Goal: Use online tool/utility: Utilize a website feature to perform a specific function

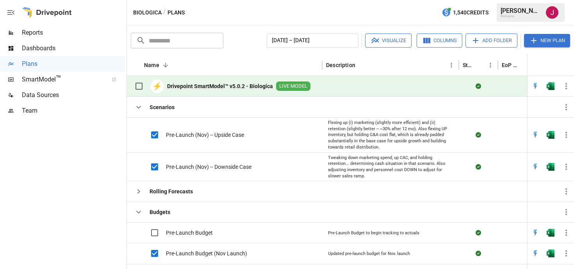
click at [400, 41] on button "Visualize" at bounding box center [388, 41] width 46 height 14
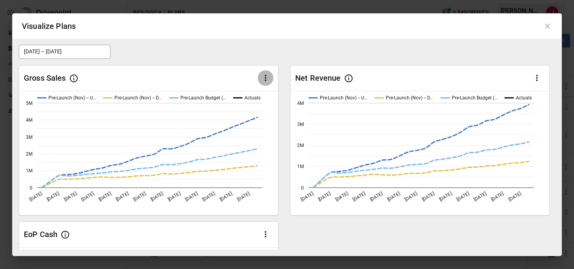
click at [267, 78] on icon "button" at bounding box center [265, 77] width 9 height 9
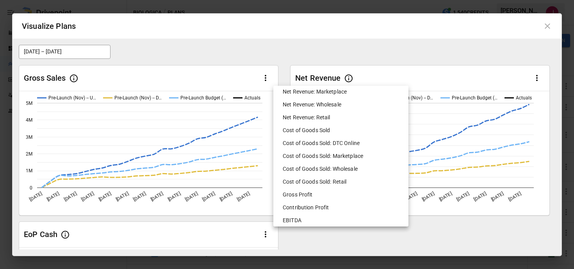
scroll to position [355, 0]
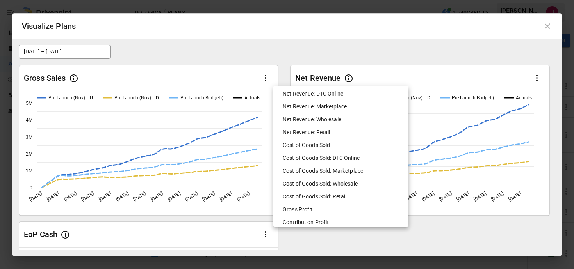
click at [307, 158] on li "Cost of Goods Sold: DTC Online" at bounding box center [340, 158] width 129 height 13
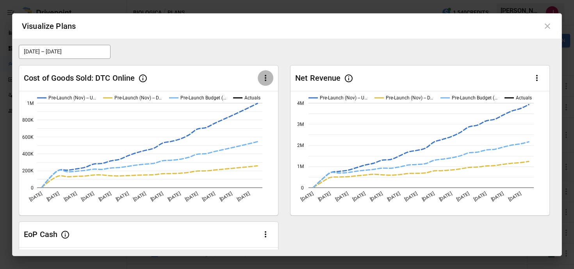
click at [261, 79] on icon "button" at bounding box center [265, 77] width 9 height 9
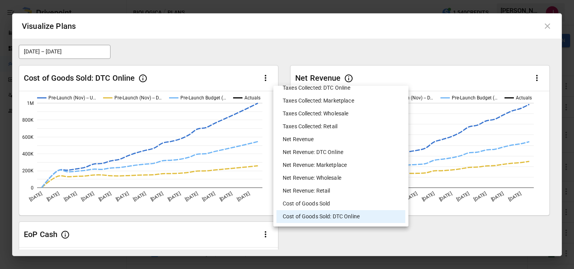
scroll to position [298, 0]
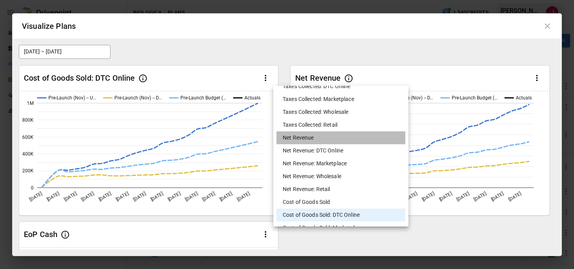
click at [303, 134] on li "Net Revenue" at bounding box center [340, 138] width 129 height 13
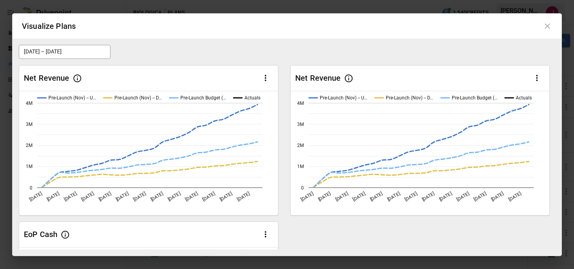
click at [535, 76] on icon "button" at bounding box center [536, 77] width 9 height 9
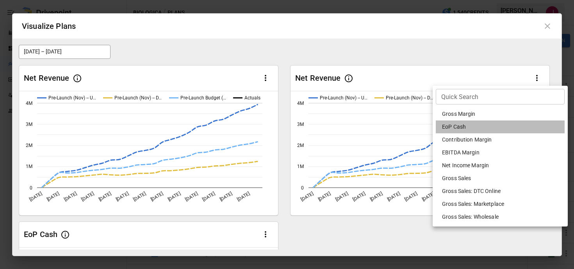
click at [483, 128] on li "EoP Cash" at bounding box center [500, 127] width 129 height 13
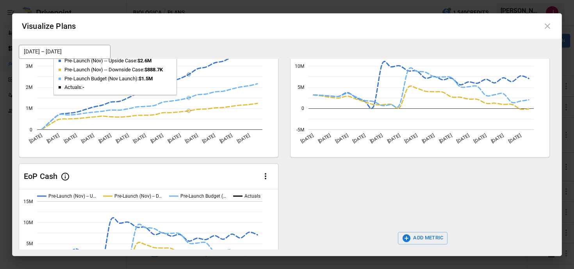
scroll to position [59, 0]
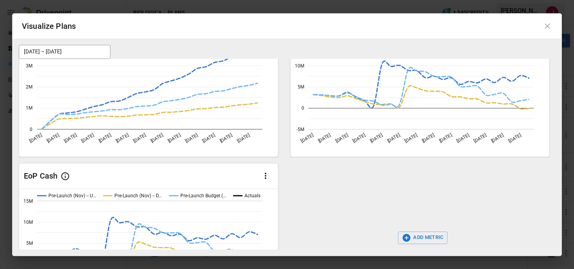
click at [262, 177] on icon "button" at bounding box center [265, 175] width 9 height 9
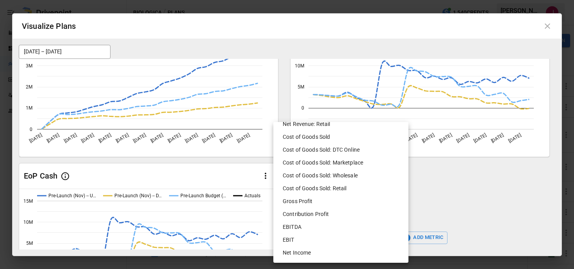
scroll to position [425, 0]
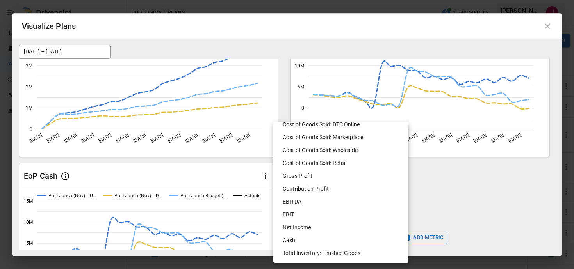
click at [309, 228] on li "Net Income" at bounding box center [340, 227] width 129 height 13
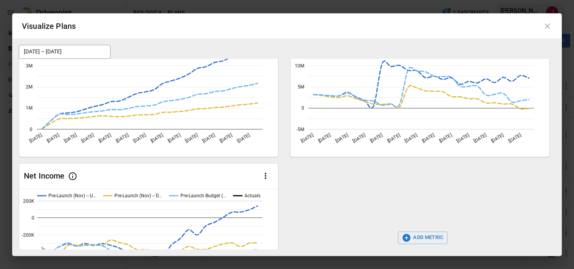
click at [412, 237] on button "ADD METRIC" at bounding box center [423, 238] width 50 height 12
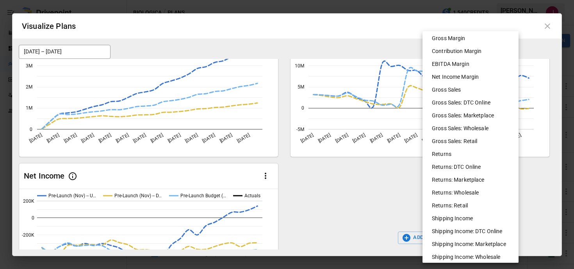
scroll to position [272, 0]
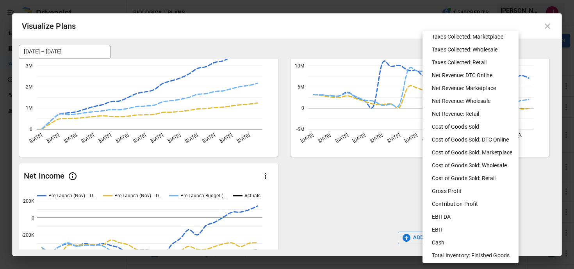
click at [460, 256] on li "Total Inventory: Finished Goods" at bounding box center [473, 255] width 96 height 13
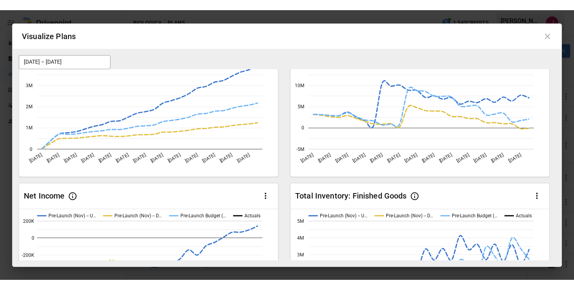
scroll to position [50, 0]
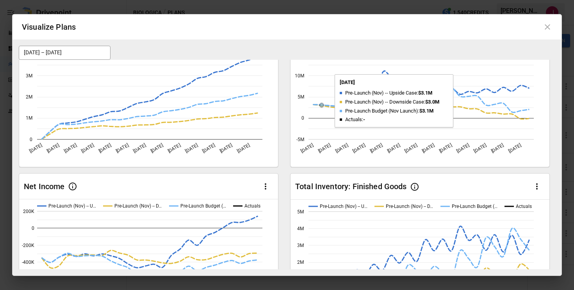
click at [551, 27] on icon at bounding box center [547, 26] width 9 height 9
